Goal: Information Seeking & Learning: Find specific fact

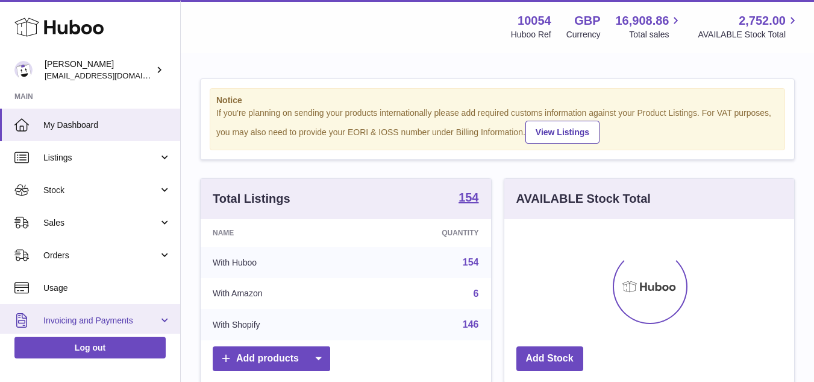
scroll to position [188, 290]
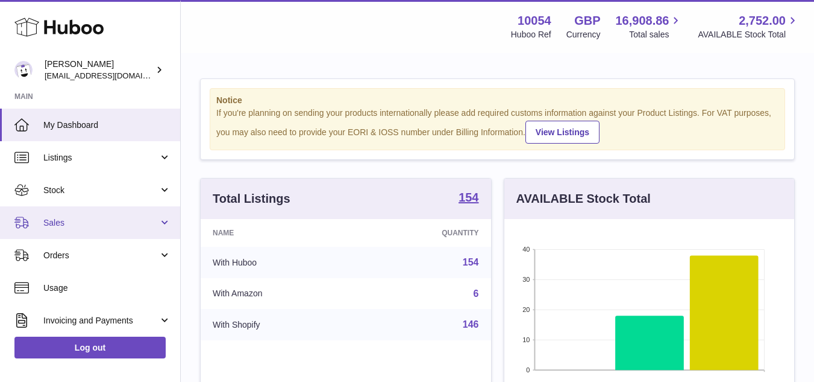
click at [61, 217] on span "Sales" at bounding box center [100, 222] width 115 height 11
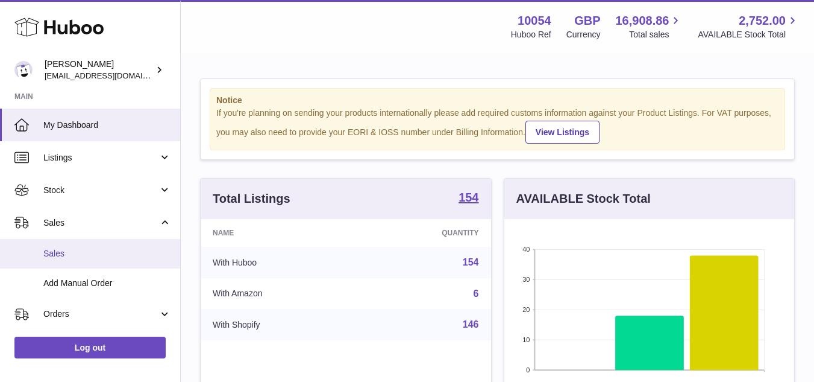
click at [80, 260] on link "Sales" at bounding box center [90, 254] width 180 height 30
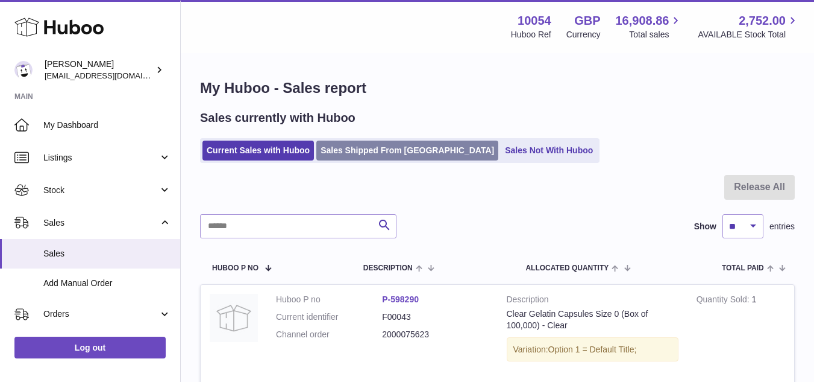
click at [368, 150] on link "Sales Shipped From Huboo" at bounding box center [407, 150] width 182 height 20
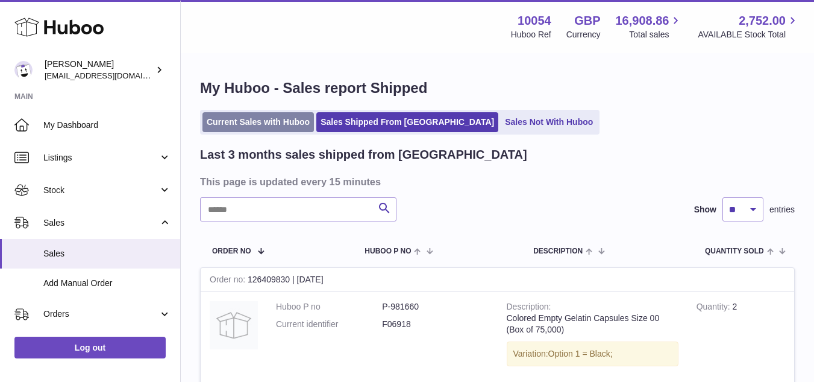
click at [268, 128] on link "Current Sales with Huboo" at bounding box center [259, 122] width 112 height 20
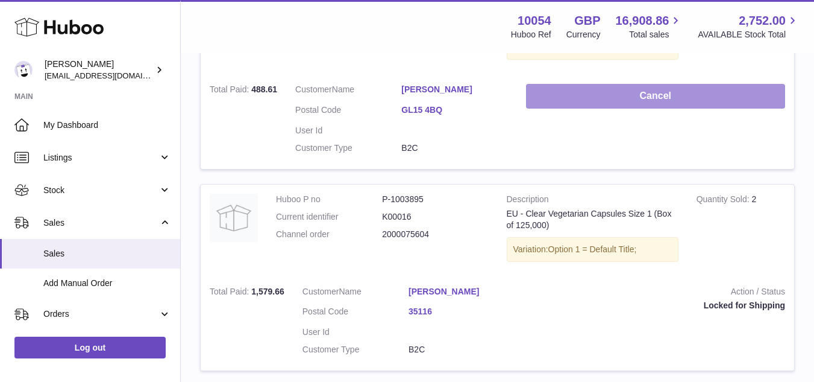
scroll to position [362, 0]
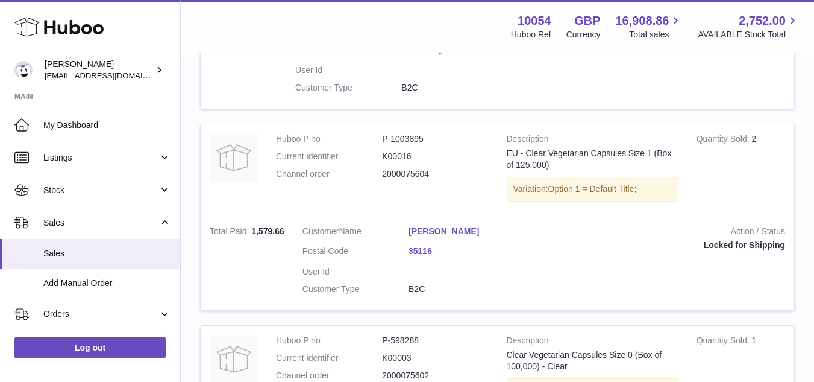
click at [424, 250] on link "35116" at bounding box center [462, 250] width 106 height 11
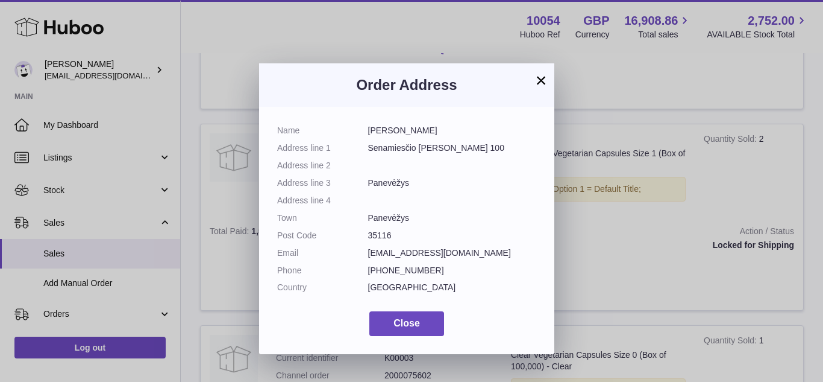
click at [382, 133] on dd "Liudas Kuklierius" at bounding box center [452, 130] width 169 height 11
copy dd "Liudas"
click at [419, 130] on dd "Liudas Kuklierius" at bounding box center [452, 130] width 169 height 11
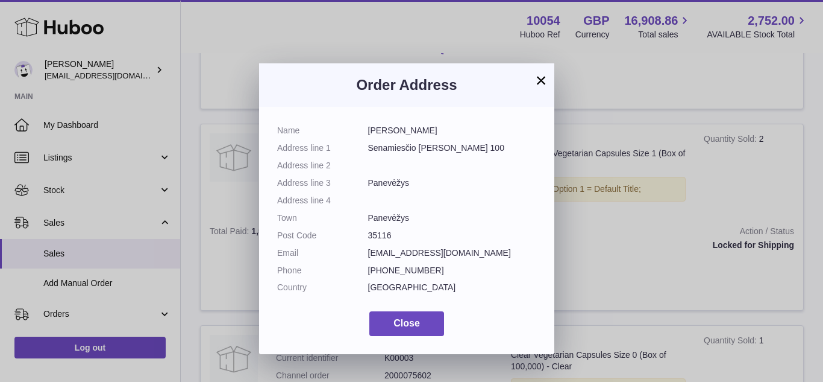
copy dd "Kuklierius"
click at [374, 236] on dd "35116" at bounding box center [452, 235] width 169 height 11
copy dd "35116"
click at [410, 147] on dd "Senamiesčio g. 100" at bounding box center [452, 147] width 169 height 11
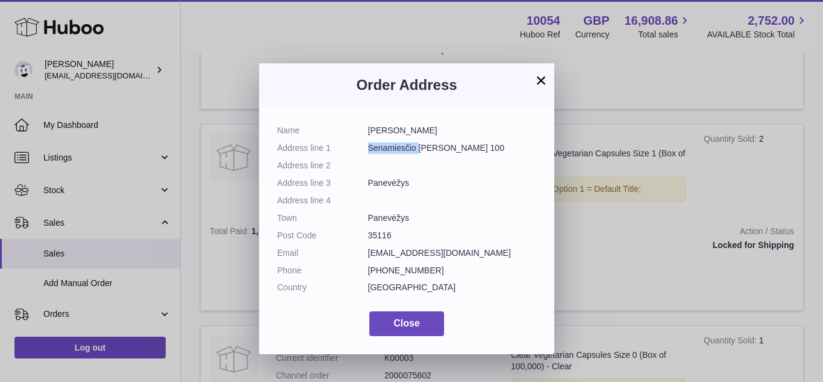
click at [410, 147] on dd "Senamiesčio g. 100" at bounding box center [452, 147] width 169 height 11
click at [392, 186] on dd "Panevėžys" at bounding box center [452, 182] width 169 height 11
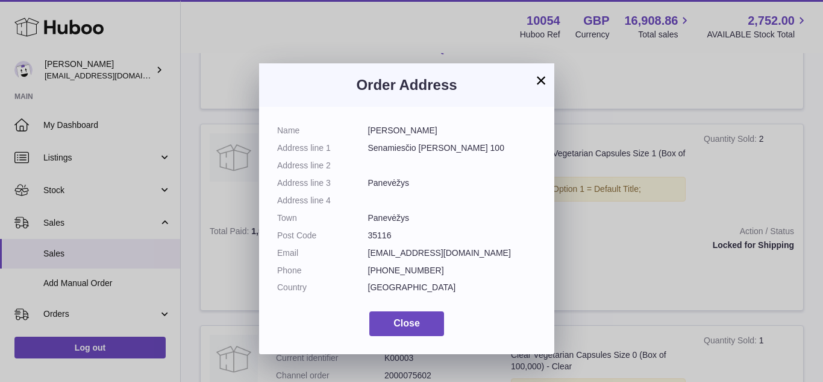
click at [392, 186] on dd "Panevėžys" at bounding box center [452, 182] width 169 height 11
copy dd "Panevėžys"
click at [412, 196] on dd at bounding box center [452, 200] width 169 height 11
drag, startPoint x: 369, startPoint y: 151, endPoint x: 452, endPoint y: 156, distance: 83.3
click at [452, 156] on dl "Name Liudas Kuklierius Address line 1 Senamiesčio g. 100 Address line 2 Address…" at bounding box center [406, 212] width 259 height 174
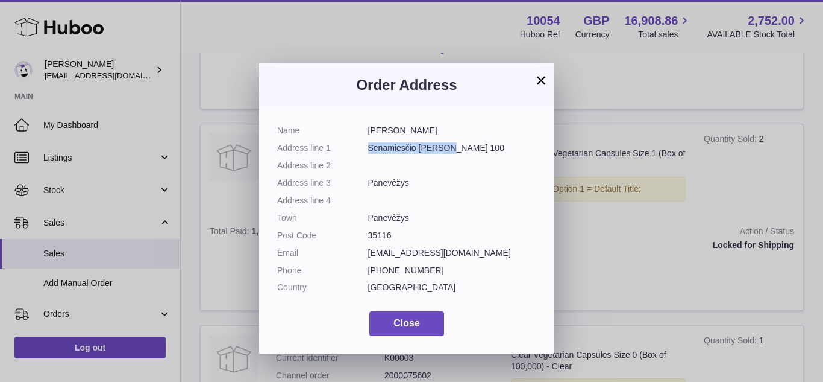
copy dd "Senamiesčio g. 100"
click at [456, 149] on dd "Senamiesčio g. 100" at bounding box center [452, 147] width 169 height 11
click at [396, 256] on dd "liudas@gamtagydo.lt" at bounding box center [452, 252] width 169 height 11
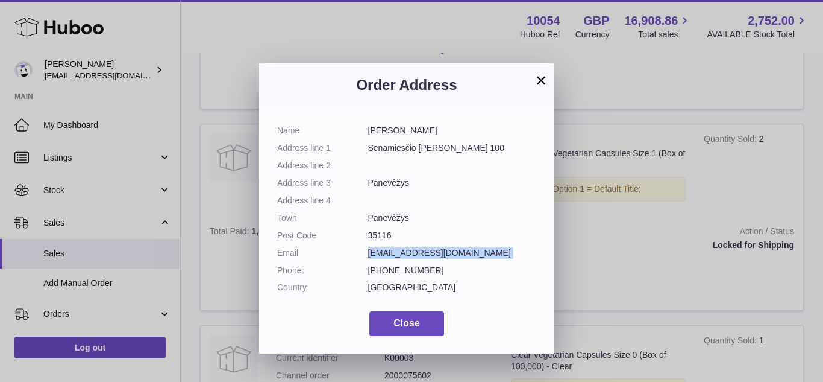
copy dl "liudas@gamtagydo.lt"
click at [401, 183] on dd "Panevėžys" at bounding box center [452, 182] width 169 height 11
copy dl "Panevėžys"
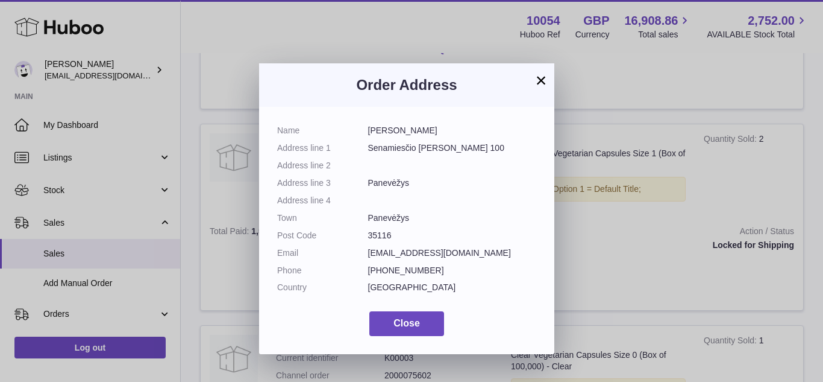
click at [412, 266] on dd "+37069853305" at bounding box center [452, 270] width 169 height 11
copy dl "+37069853305"
click at [543, 80] on button "×" at bounding box center [541, 80] width 14 height 14
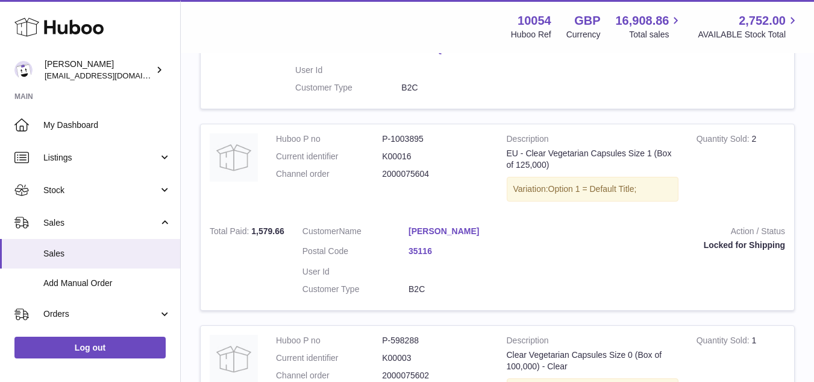
click at [445, 232] on link "Liudas Kuklierius" at bounding box center [462, 230] width 106 height 11
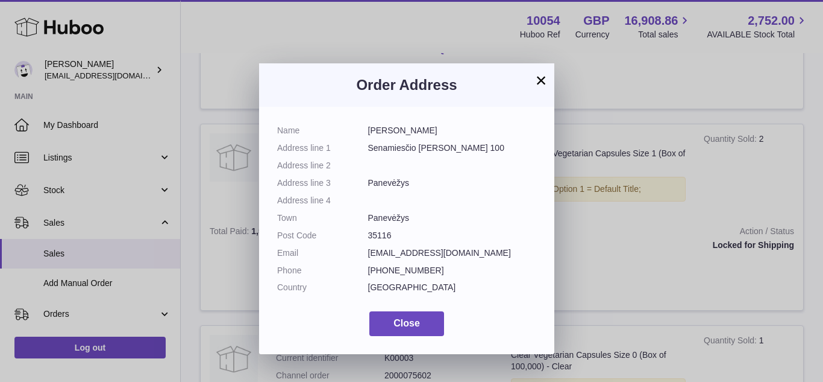
click at [433, 260] on dl "Name Liudas Kuklierius Address line 1 Senamiesčio g. 100 Address line 2 Address…" at bounding box center [406, 212] width 259 height 174
copy dl "liudas@gamtagydo.lt"
click at [615, 160] on div "× Order Address Name Liudas Kuklierius Address line 1 Senamiesčio g. 100 Addres…" at bounding box center [411, 209] width 823 height 382
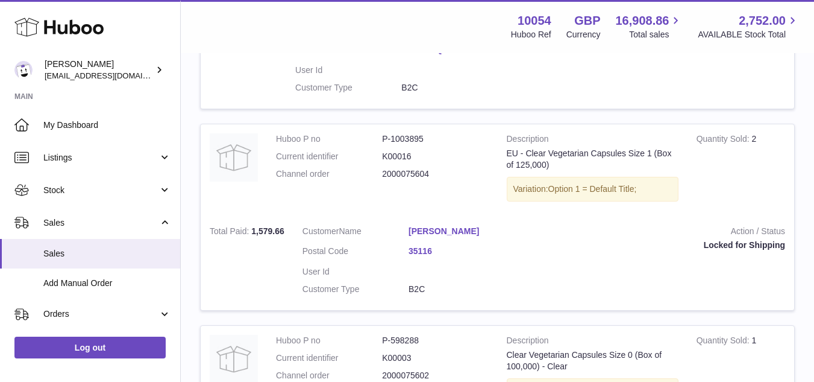
click at [425, 175] on dd "2000075604" at bounding box center [435, 173] width 106 height 11
copy dd "2000075604"
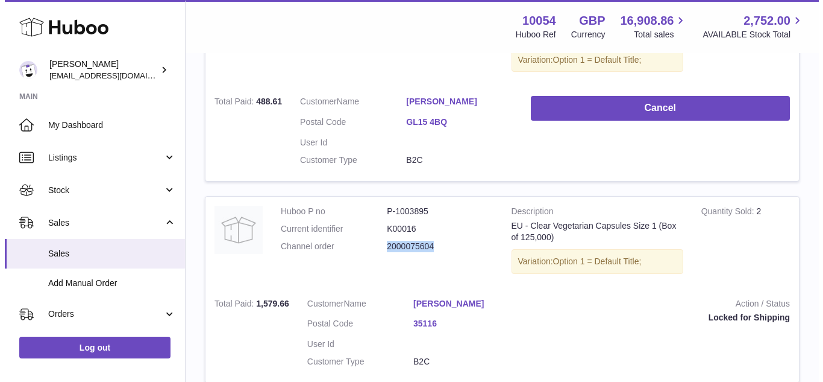
scroll to position [301, 0]
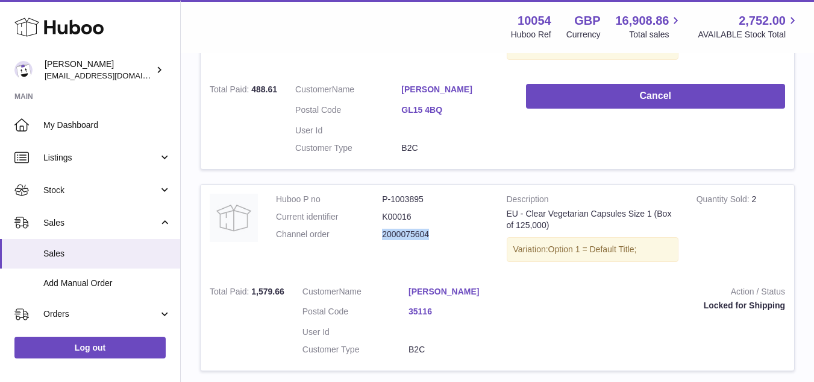
click at [445, 287] on link "Liudas Kuklierius" at bounding box center [462, 291] width 106 height 11
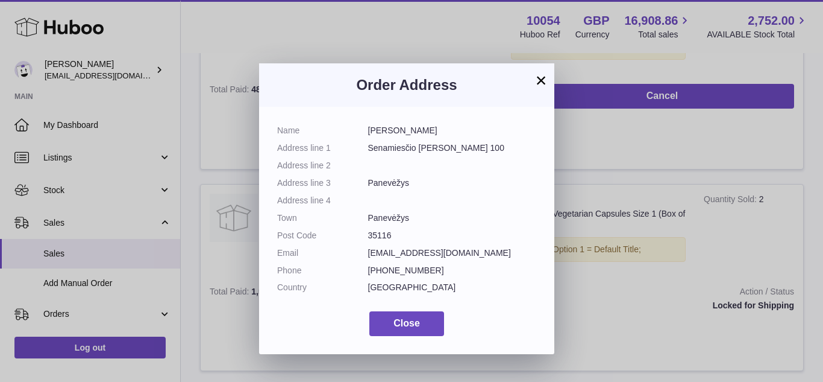
click at [388, 285] on dd "Lithuania" at bounding box center [452, 286] width 169 height 11
